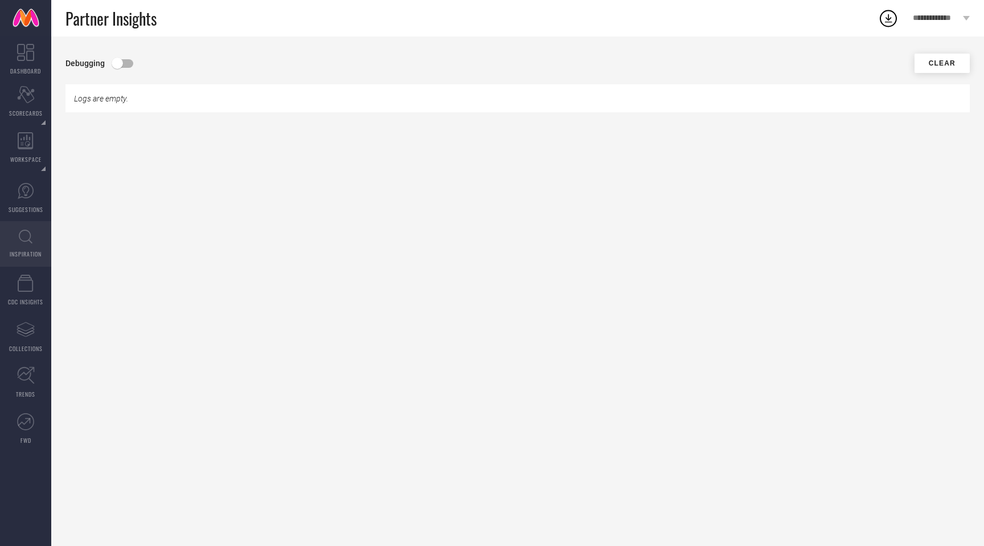
click at [14, 249] on span "INSPIRATION" at bounding box center [26, 253] width 32 height 9
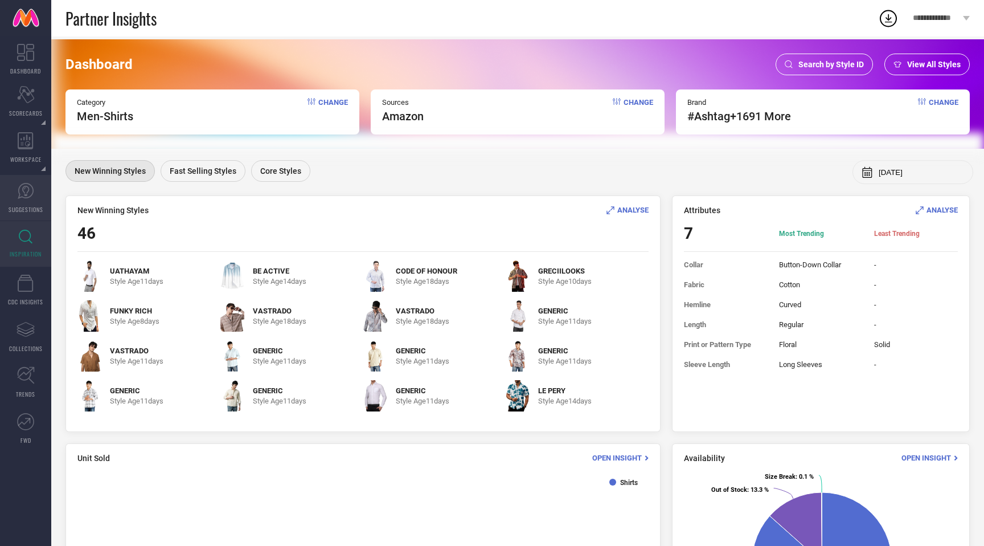
click at [24, 201] on link "SUGGESTIONS" at bounding box center [25, 198] width 51 height 46
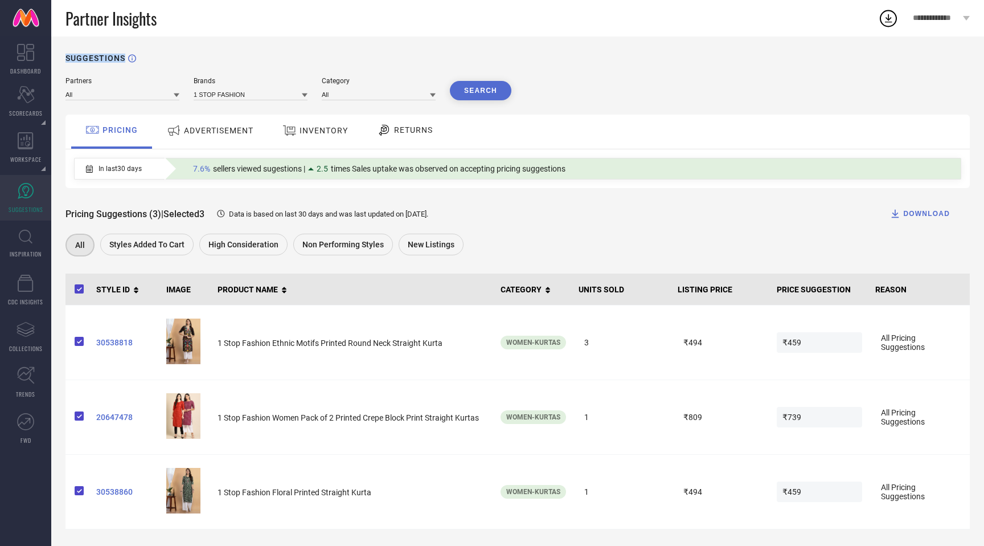
drag, startPoint x: 66, startPoint y: 59, endPoint x: 123, endPoint y: 58, distance: 57.5
click at [123, 58] on h1 "SUGGESTIONS" at bounding box center [96, 58] width 60 height 9
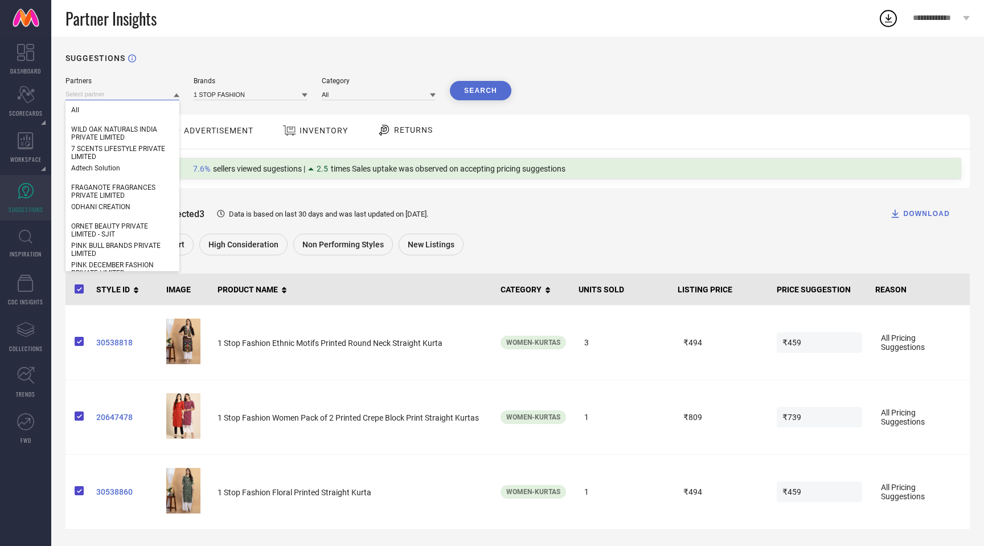
drag, startPoint x: 93, startPoint y: 91, endPoint x: 358, endPoint y: 101, distance: 265.6
click at [359, 101] on div "Partners All WILD OAK NATURALS INDIA PRIVATE LIMITED 7 SCENTS LIFESTYLE PRIVATE…" at bounding box center [518, 303] width 905 height 452
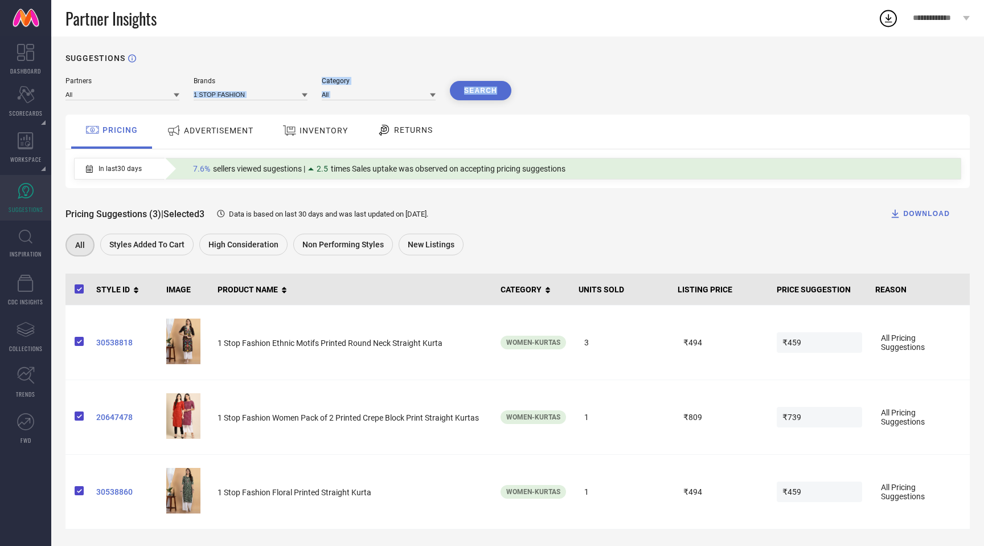
drag, startPoint x: 549, startPoint y: 88, endPoint x: 288, endPoint y: 87, distance: 260.9
click at [288, 87] on div "Partners All Brands 1 STOP FASHION Category All Search" at bounding box center [518, 88] width 905 height 23
click at [207, 135] on span "ADVERTISEMENT" at bounding box center [218, 130] width 69 height 9
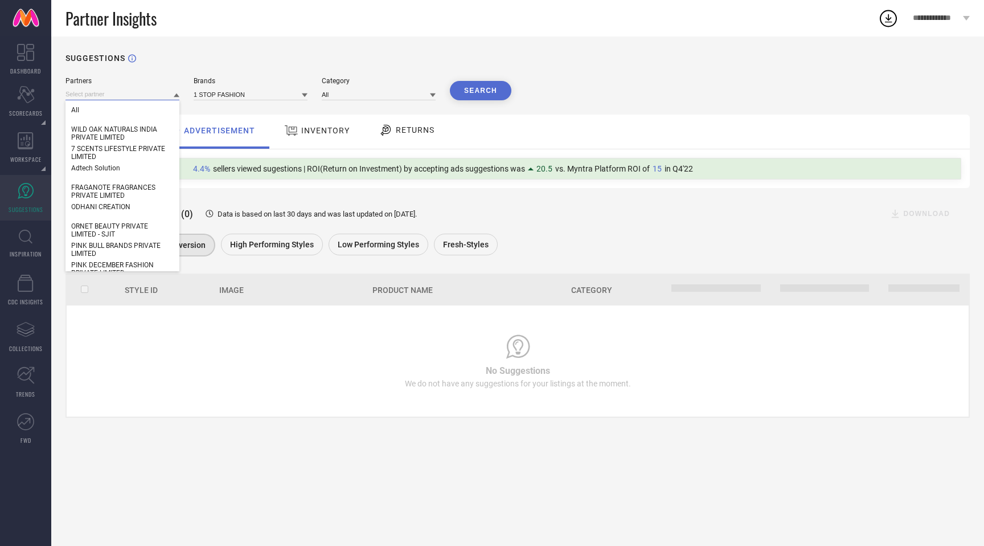
drag, startPoint x: 133, startPoint y: 95, endPoint x: 329, endPoint y: 107, distance: 196.3
click at [330, 107] on div "Partners All WILD OAK NATURALS INDIA PRIVATE LIMITED 7 SCENTS LIFESTYLE PRIVATE…" at bounding box center [518, 247] width 905 height 341
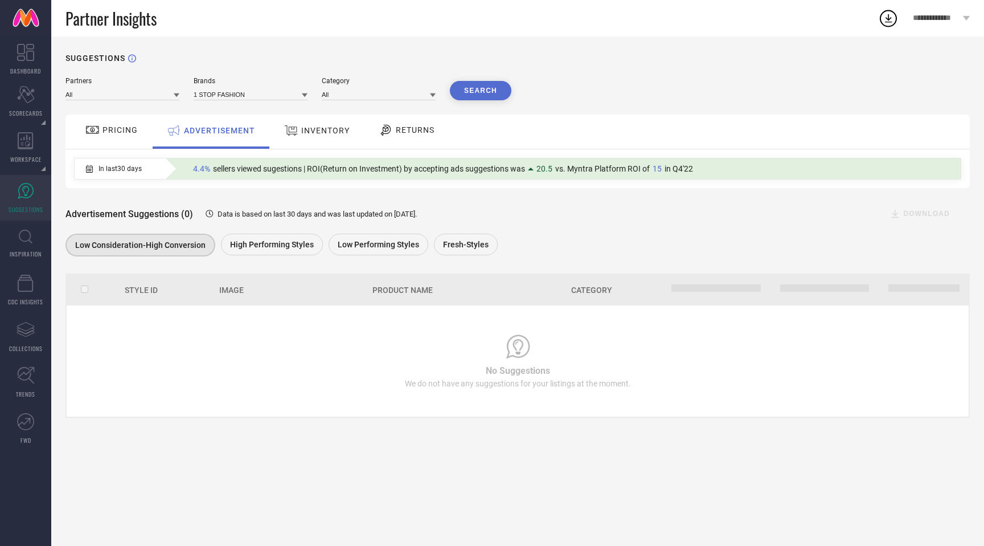
click at [331, 138] on div "INVENTORY" at bounding box center [316, 130] width 71 height 21
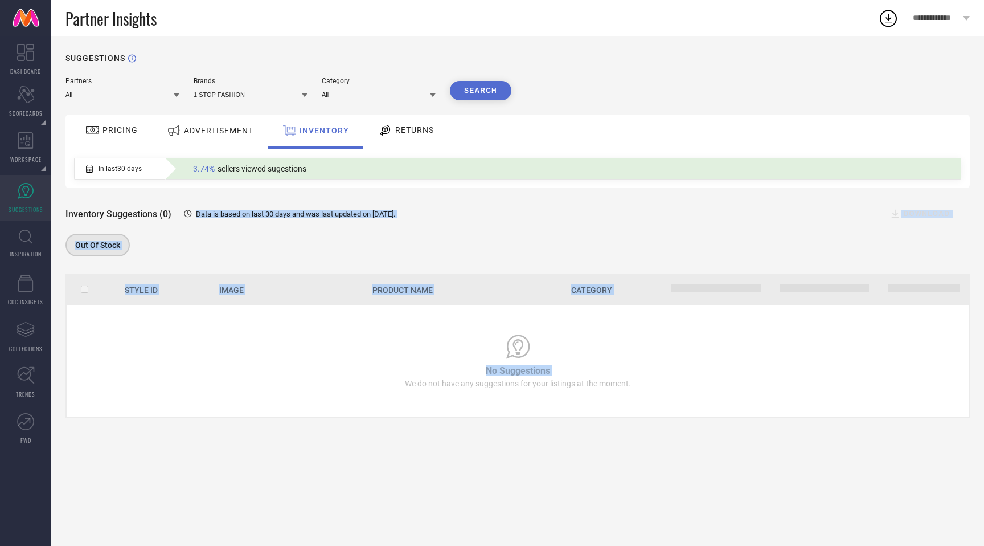
drag, startPoint x: 194, startPoint y: 211, endPoint x: 240, endPoint y: 348, distance: 145.0
click at [240, 348] on div "Partners All Brands 1 STOP FASHION Category All Search PRICING ADVERTISEMENT IN…" at bounding box center [518, 247] width 905 height 341
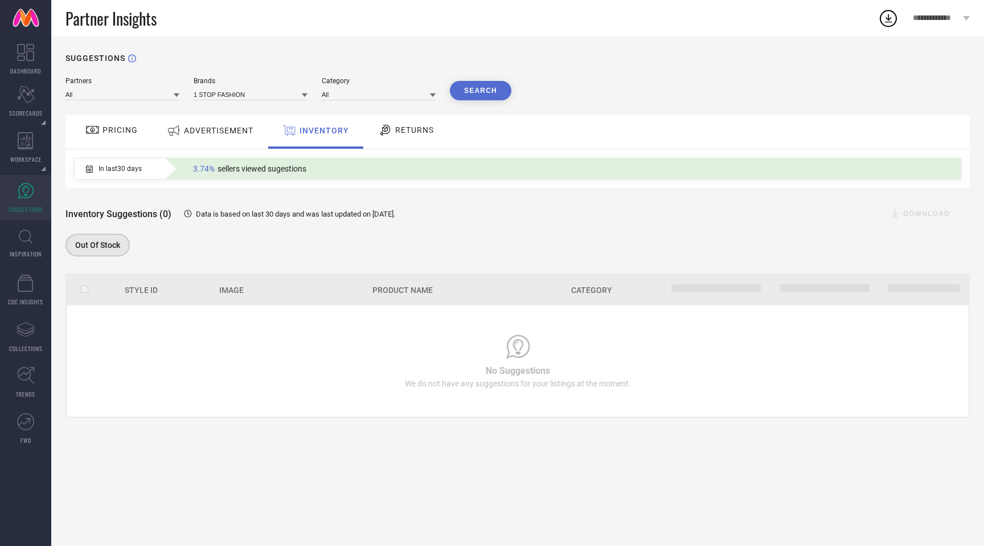
click at [219, 129] on span "ADVERTISEMENT" at bounding box center [218, 130] width 69 height 9
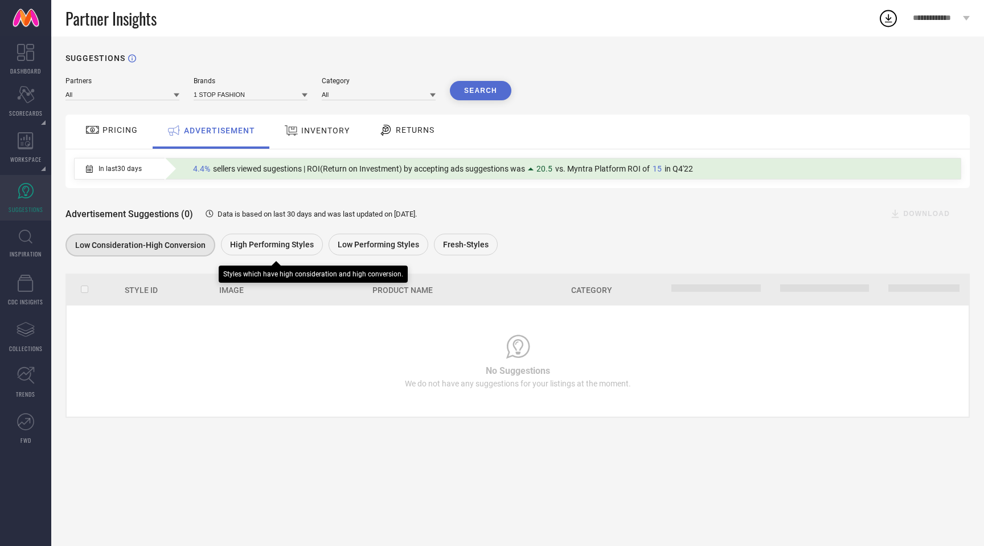
click at [263, 239] on div "High Performing Styles" at bounding box center [272, 245] width 102 height 22
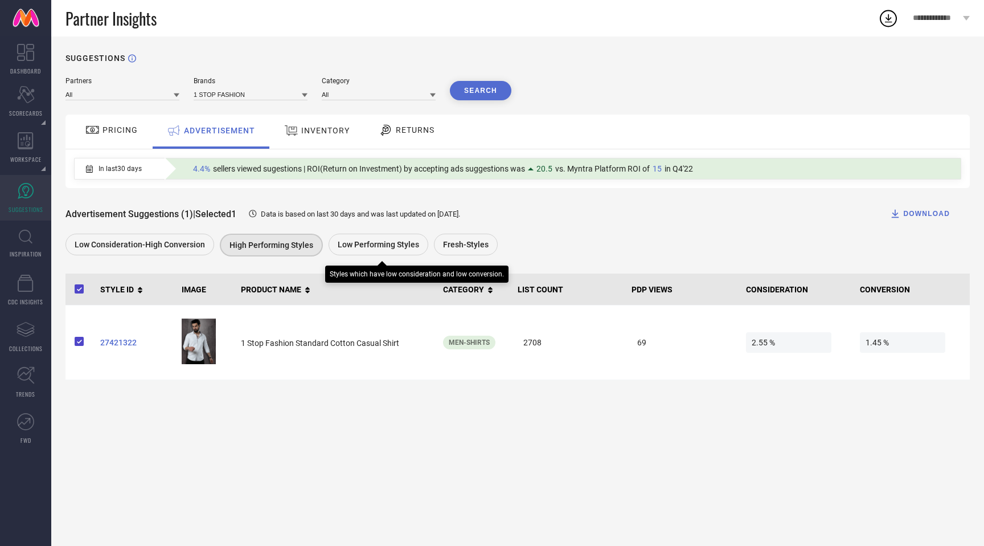
click at [348, 242] on span "Low Performing Styles" at bounding box center [378, 244] width 81 height 9
